Goal: Task Accomplishment & Management: Manage account settings

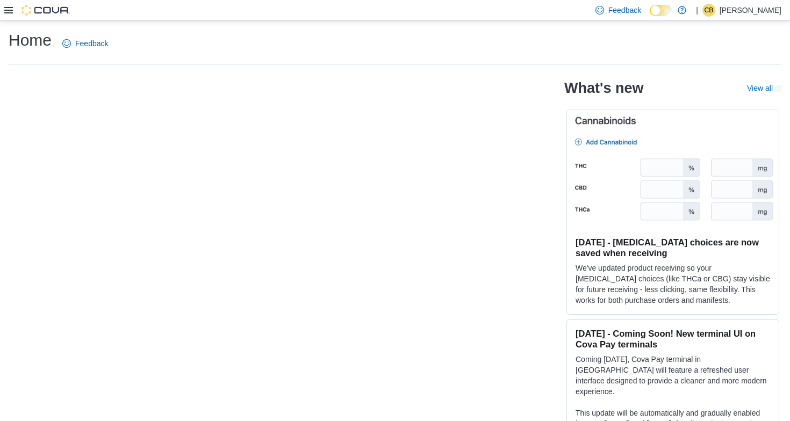
click at [10, 9] on icon at bounding box center [8, 10] width 9 height 9
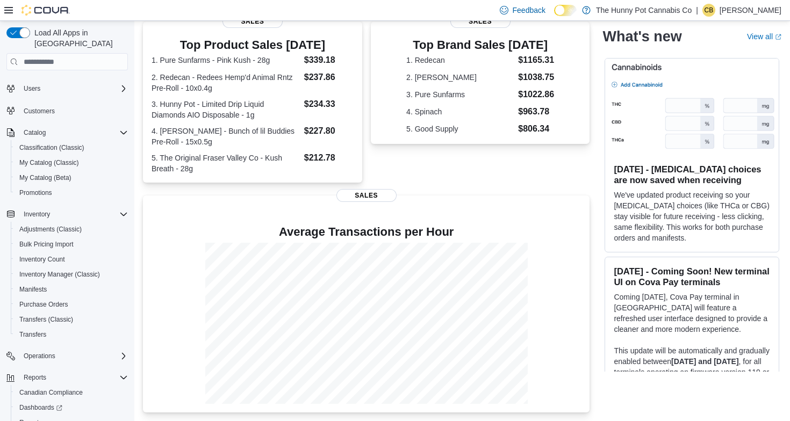
scroll to position [17, 0]
click at [61, 144] on span "Classification (Classic)" at bounding box center [51, 148] width 65 height 9
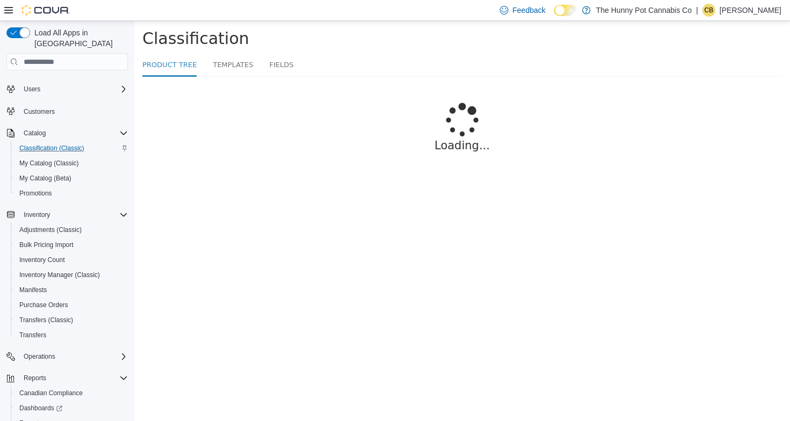
click at [11, 11] on icon at bounding box center [8, 10] width 9 height 9
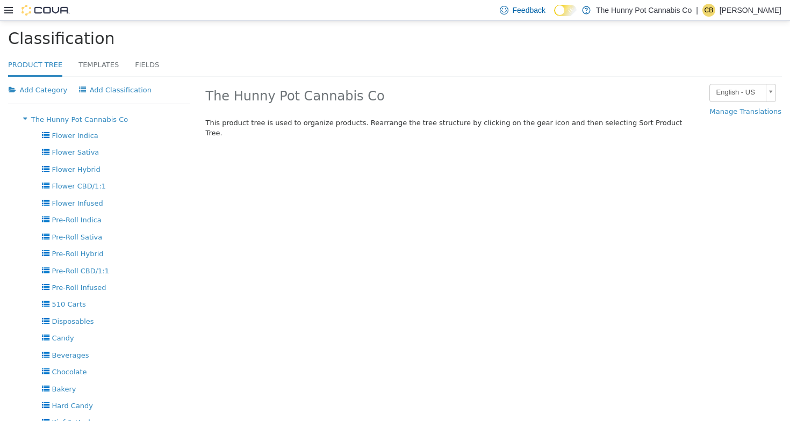
click at [10, 8] on icon at bounding box center [8, 10] width 9 height 9
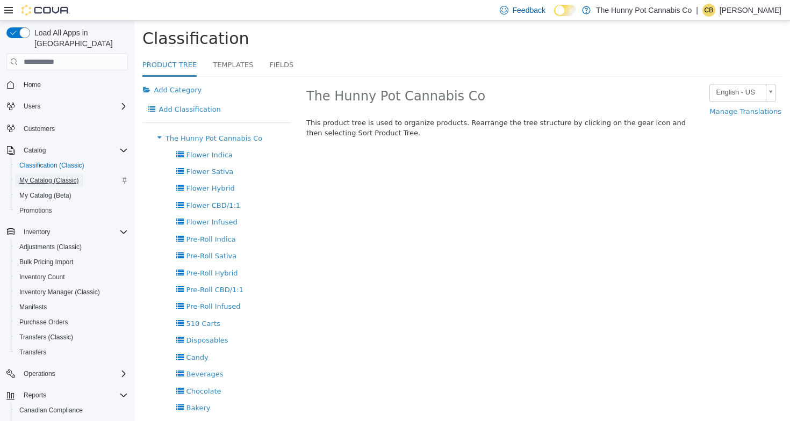
click at [61, 176] on span "My Catalog (Classic)" at bounding box center [49, 180] width 60 height 9
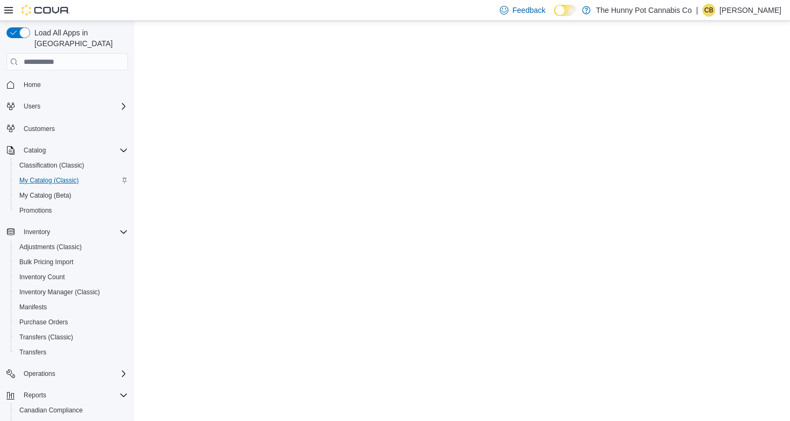
click at [9, 15] on div at bounding box center [37, 10] width 66 height 11
click at [9, 9] on icon at bounding box center [8, 10] width 9 height 9
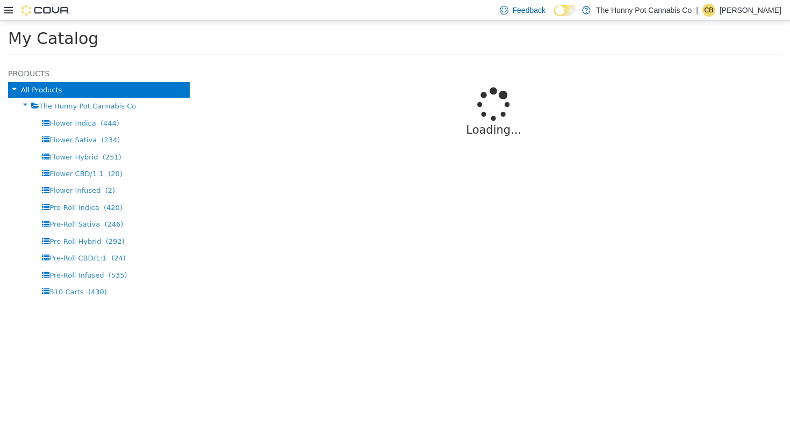
select select "**********"
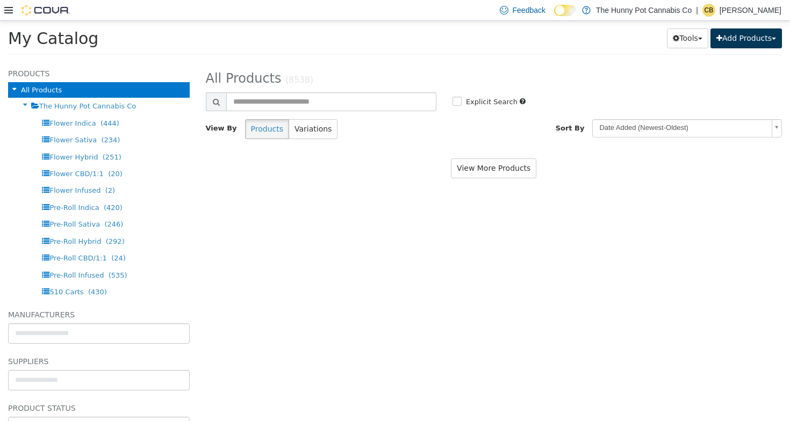
click at [756, 44] on button "Add Products" at bounding box center [745, 38] width 71 height 20
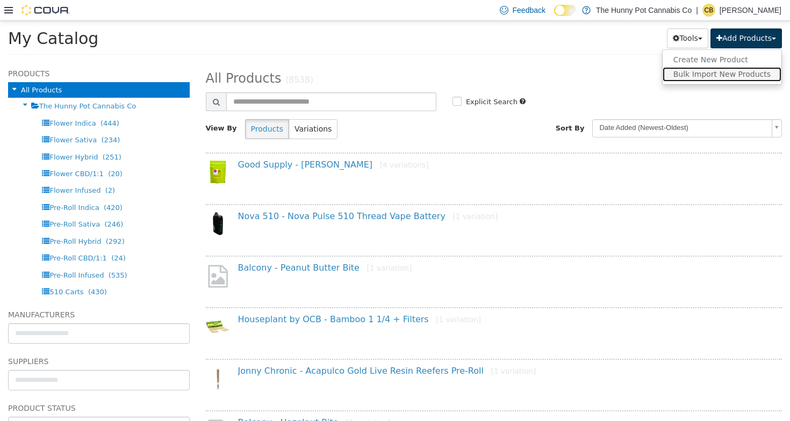
click at [743, 74] on link "Bulk Import New Products" at bounding box center [721, 74] width 119 height 15
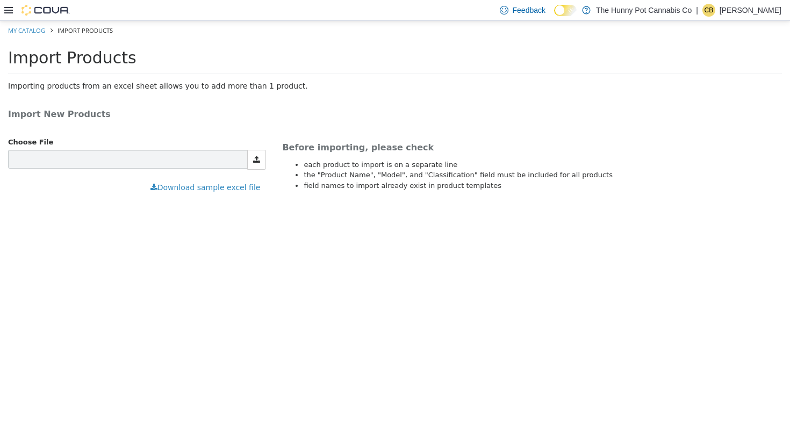
click at [14, 39] on ol "My Catalog Import Products" at bounding box center [395, 30] width 790 height 19
click at [15, 31] on link "My Catalog" at bounding box center [26, 30] width 37 height 8
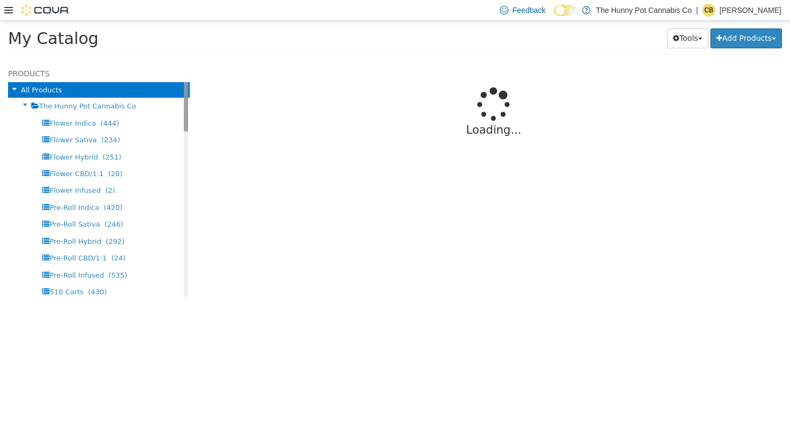
select select "**********"
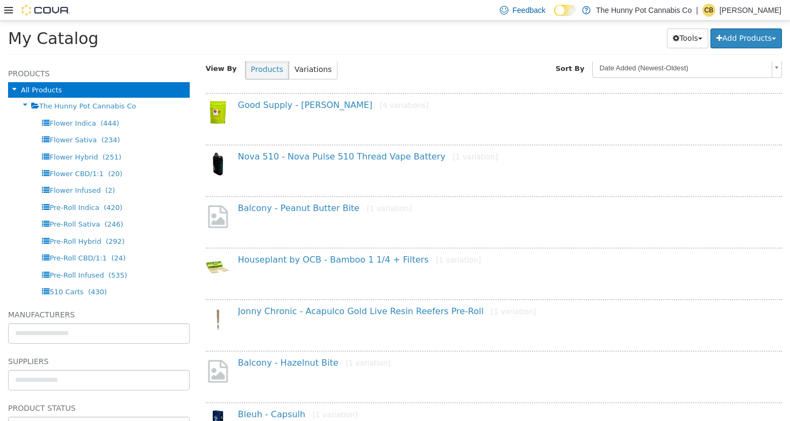
scroll to position [60, 0]
click at [406, 157] on link "Nova 510 - Nova Pulse 510 Thread Vape Battery [1 variation]" at bounding box center [368, 156] width 260 height 10
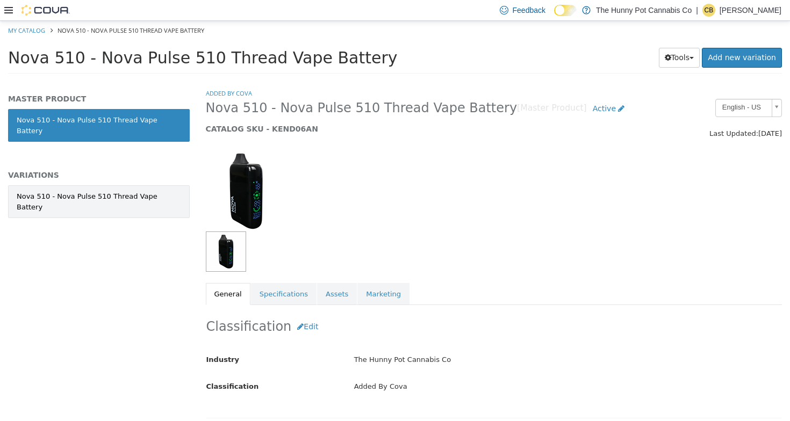
click at [139, 191] on div "Nova 510 - Nova Pulse 510 Thread Vape Battery" at bounding box center [99, 201] width 164 height 21
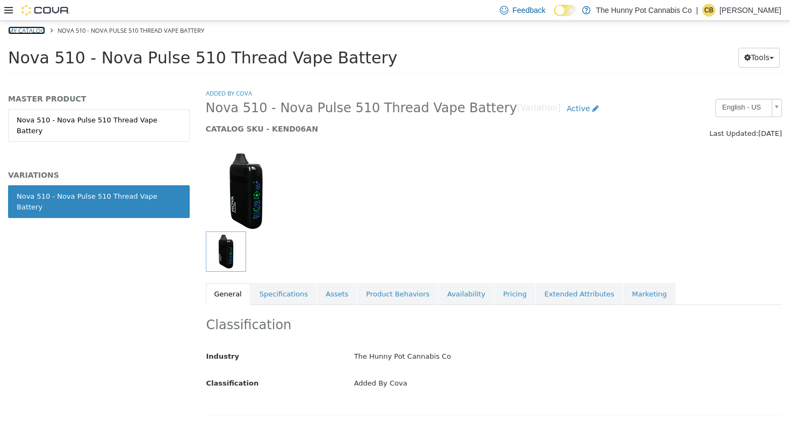
click at [28, 34] on link "My Catalog" at bounding box center [26, 30] width 37 height 8
select select "**********"
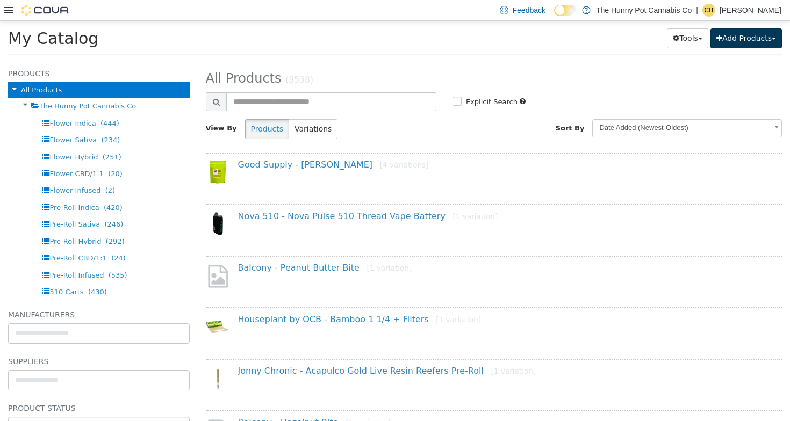
click at [723, 45] on button "Add Products" at bounding box center [745, 38] width 71 height 20
click at [723, 73] on link "Bulk Import New Products" at bounding box center [721, 74] width 119 height 15
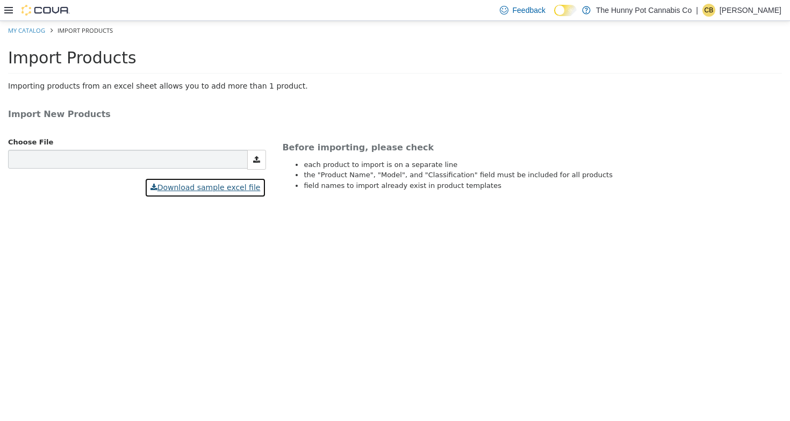
click at [224, 186] on button "Download sample excel file" at bounding box center [206, 188] width 122 height 20
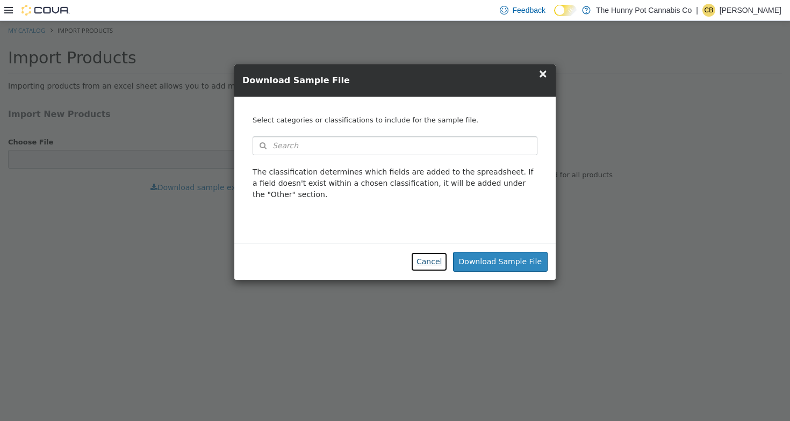
click at [438, 264] on button "Cancel" at bounding box center [428, 262] width 37 height 20
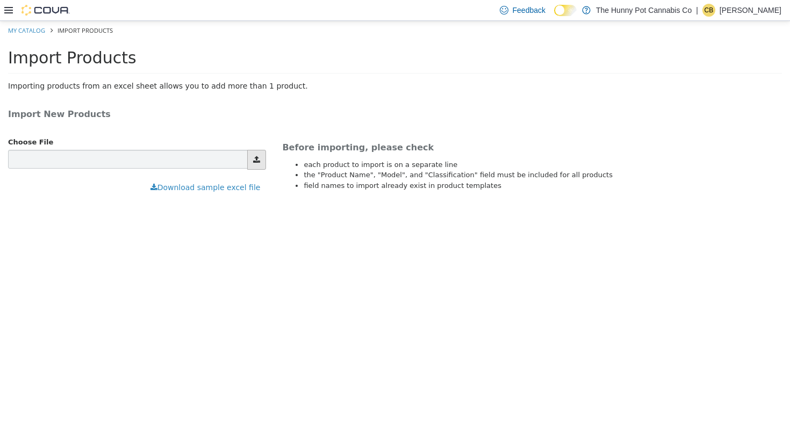
type input "**********"
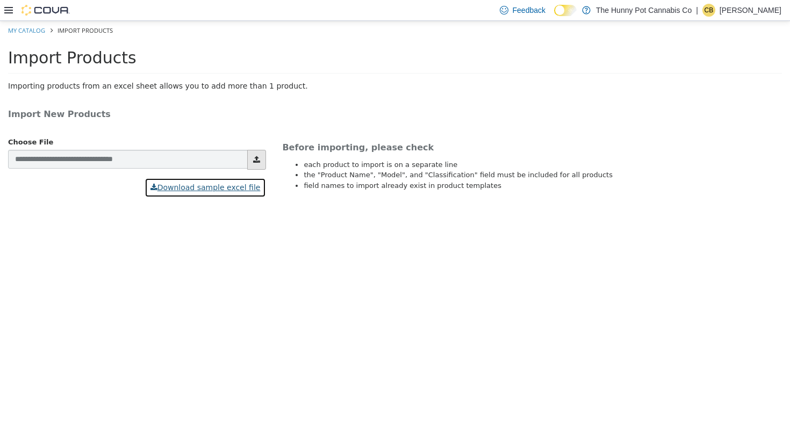
click at [202, 191] on button "Download sample excel file" at bounding box center [206, 188] width 122 height 20
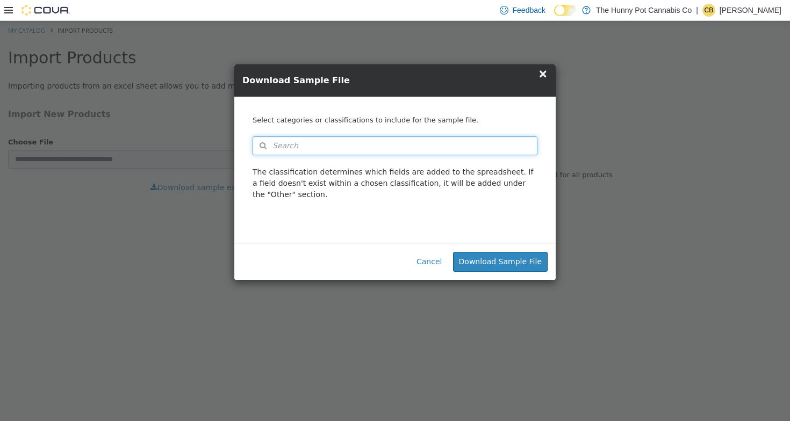
click at [371, 149] on button "Search" at bounding box center [395, 145] width 285 height 19
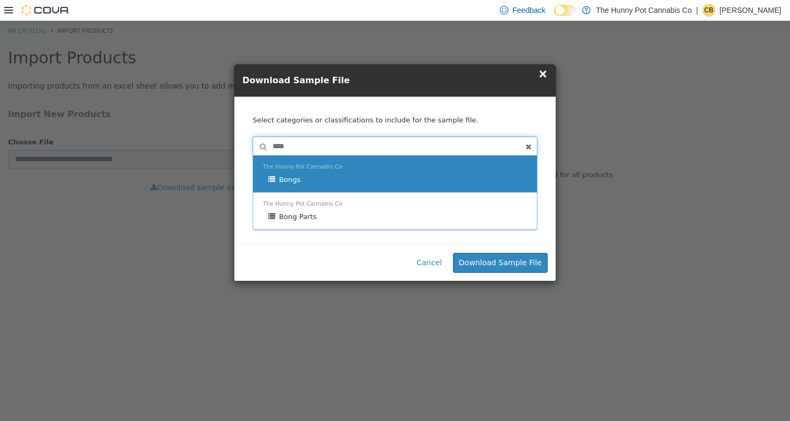
type input "****"
click at [404, 181] on div "Bongs" at bounding box center [397, 180] width 259 height 11
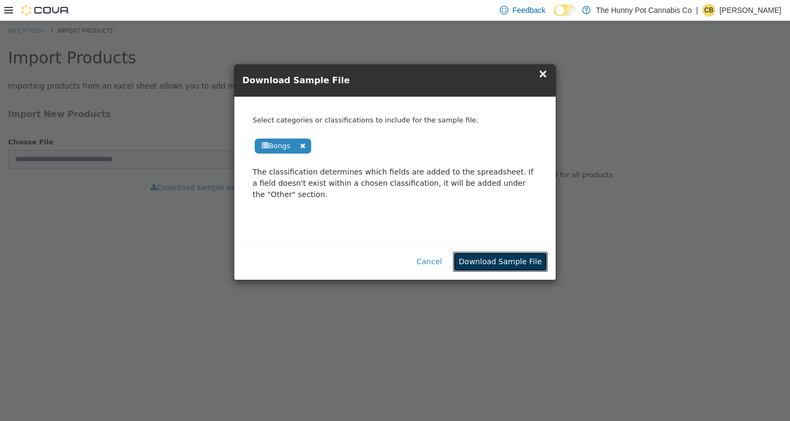
click at [511, 263] on button "Download Sample File" at bounding box center [500, 262] width 95 height 20
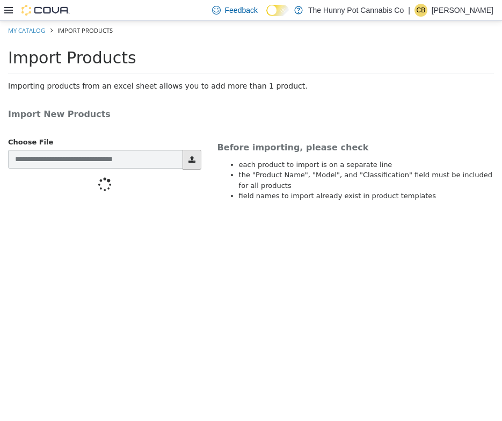
type input "**********"
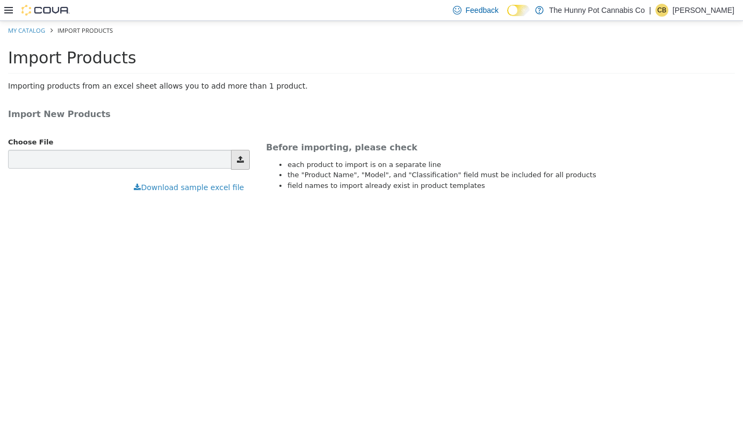
type input "**********"
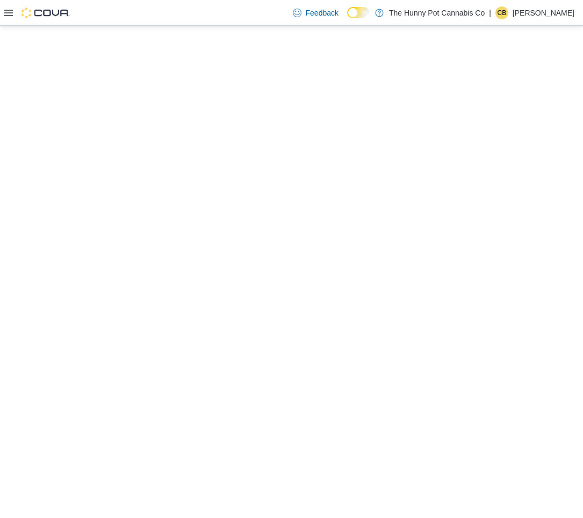
click at [453, 15] on p "[PERSON_NAME]" at bounding box center [544, 12] width 62 height 13
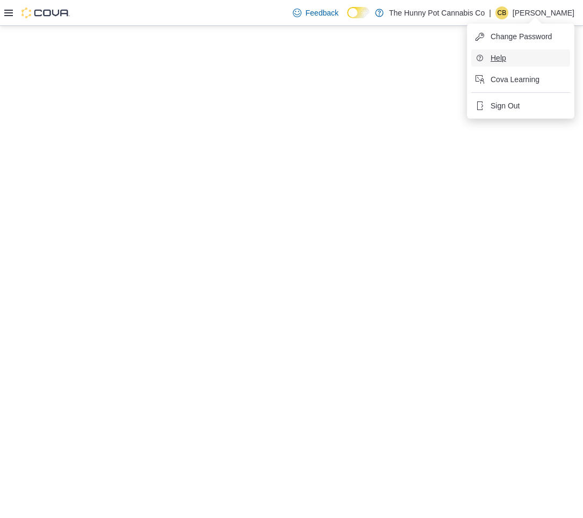
click at [453, 62] on span "Help" at bounding box center [499, 58] width 16 height 11
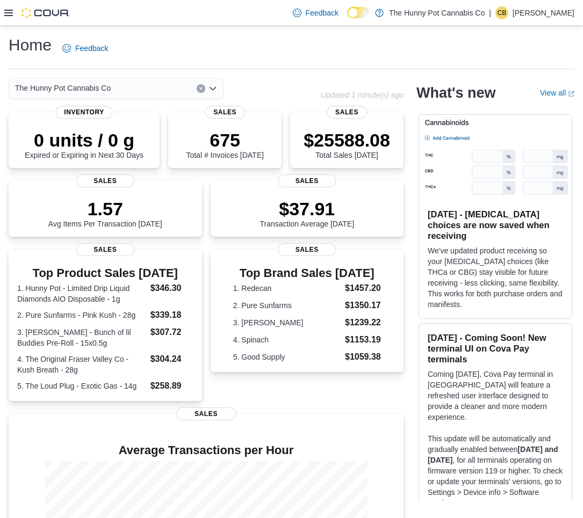
click at [12, 12] on icon at bounding box center [8, 13] width 9 height 6
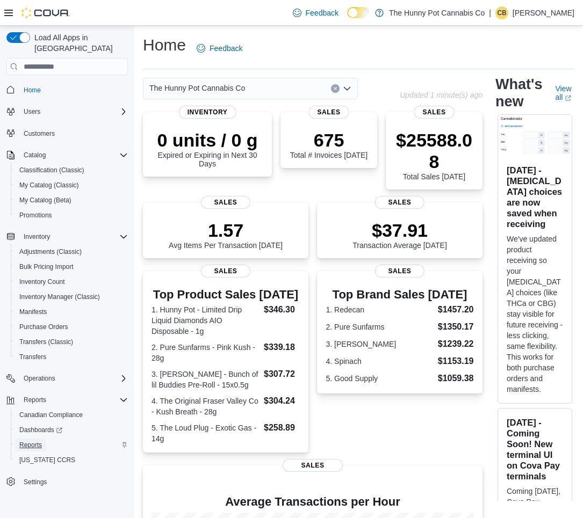
click at [38, 441] on span "Reports" at bounding box center [30, 445] width 23 height 9
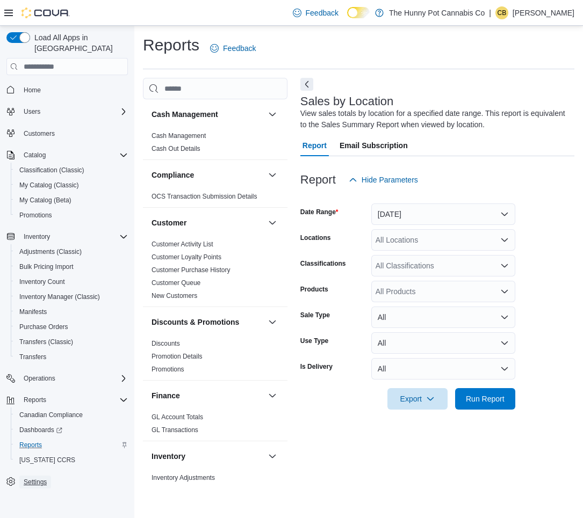
click at [44, 478] on span "Settings" at bounding box center [35, 482] width 23 height 9
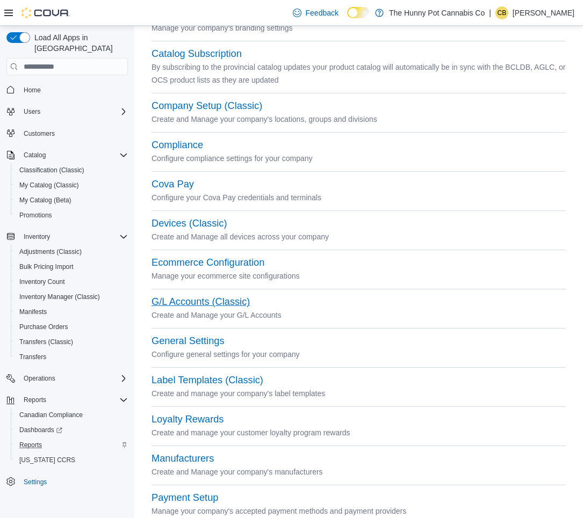
scroll to position [173, 0]
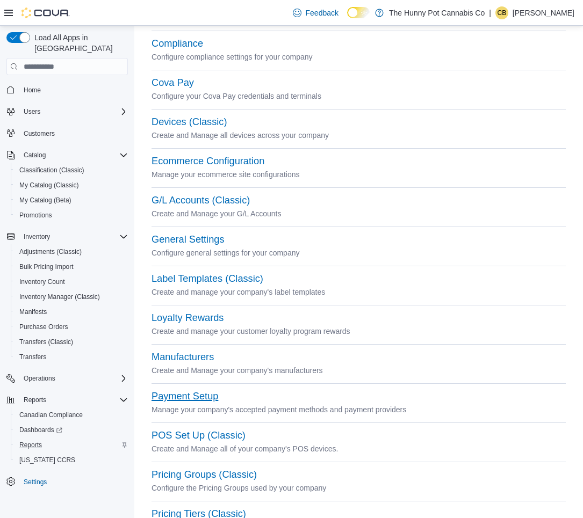
click at [200, 398] on button "Payment Setup" at bounding box center [185, 396] width 67 height 11
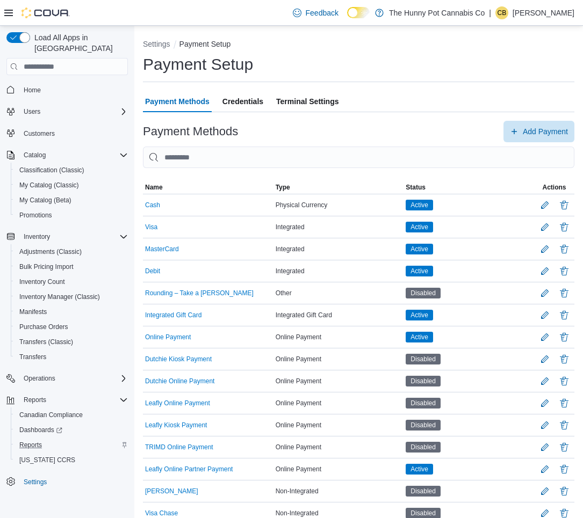
click at [318, 100] on span "Terminal Settings" at bounding box center [307, 101] width 62 height 21
